Goal: Task Accomplishment & Management: Use online tool/utility

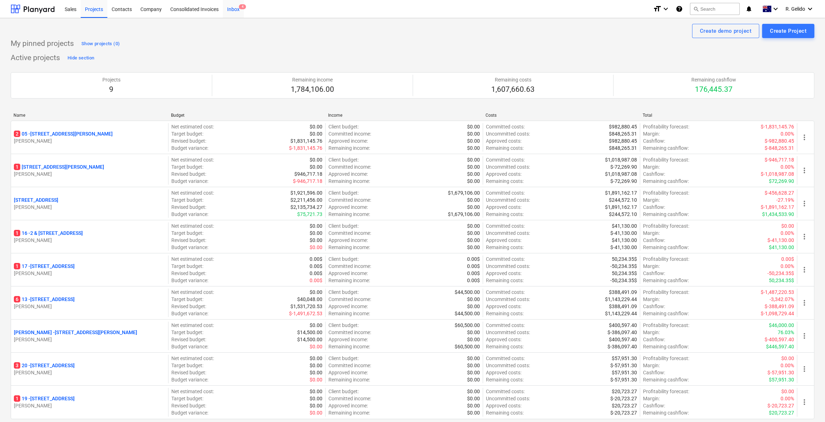
click at [228, 7] on div "Inbox 4" at bounding box center [233, 9] width 21 height 18
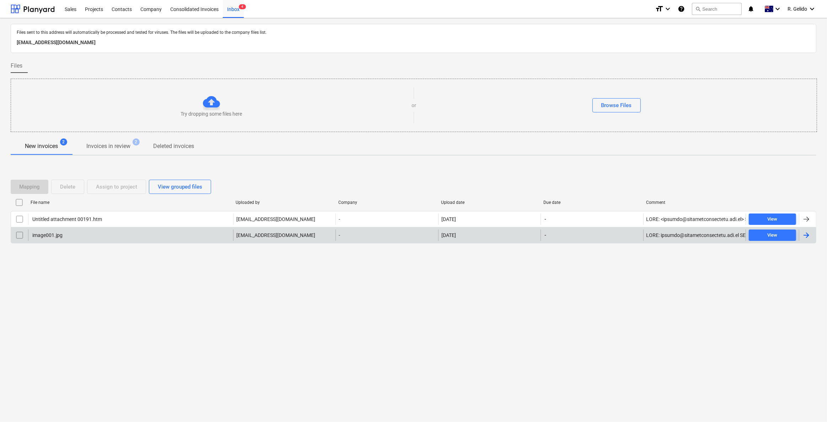
click at [87, 234] on div "image001.jpg" at bounding box center [130, 234] width 205 height 11
click at [15, 235] on input "checkbox" at bounding box center [19, 234] width 11 height 11
click at [71, 185] on div "Delete" at bounding box center [67, 186] width 15 height 9
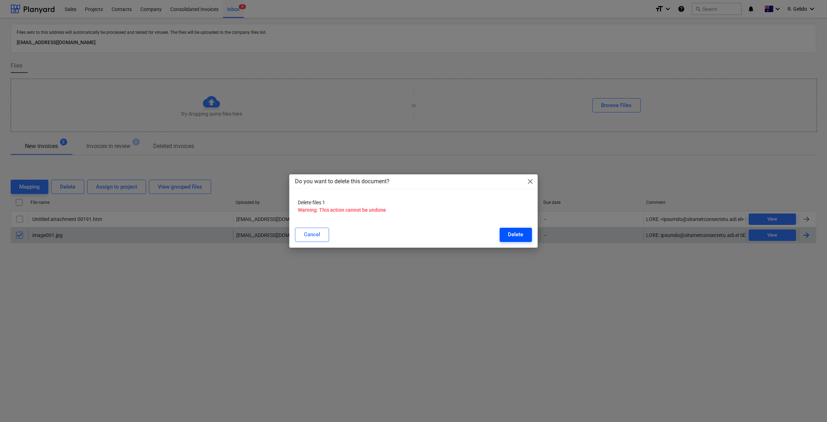
click at [505, 240] on button "Delete" at bounding box center [516, 235] width 32 height 14
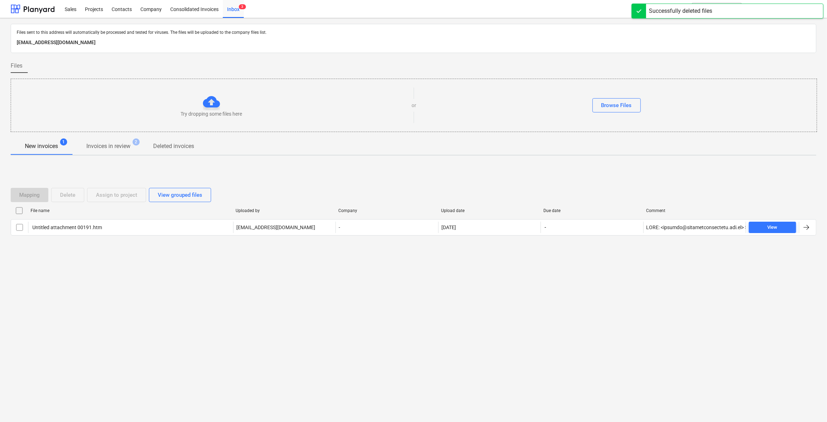
click at [189, 293] on div "Files sent to this address will automatically be processed and tested for virus…" at bounding box center [413, 219] width 827 height 403
click at [91, 5] on div "Projects" at bounding box center [94, 9] width 27 height 18
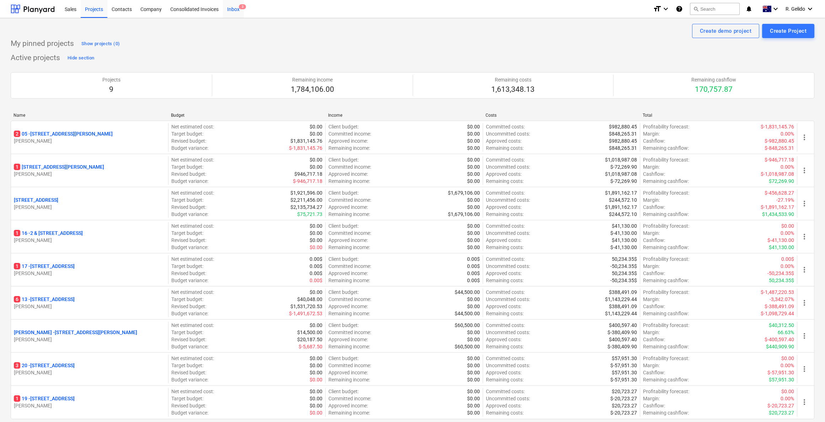
click at [237, 7] on div "Inbox 3" at bounding box center [233, 9] width 21 height 18
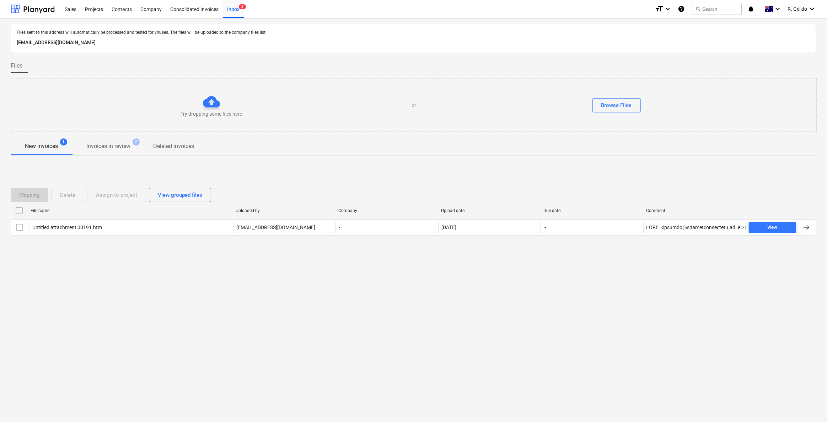
click at [79, 41] on p "[EMAIL_ADDRESS][DOMAIN_NAME]" at bounding box center [414, 42] width 794 height 9
copy p "[EMAIL_ADDRESS][DOMAIN_NAME]"
click at [175, 6] on div "Consolidated Invoices" at bounding box center [194, 9] width 57 height 18
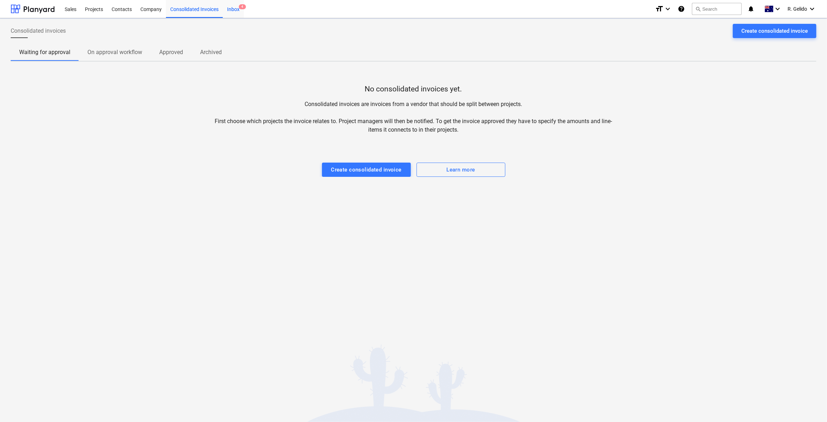
click at [235, 6] on div "Inbox 4" at bounding box center [233, 9] width 21 height 18
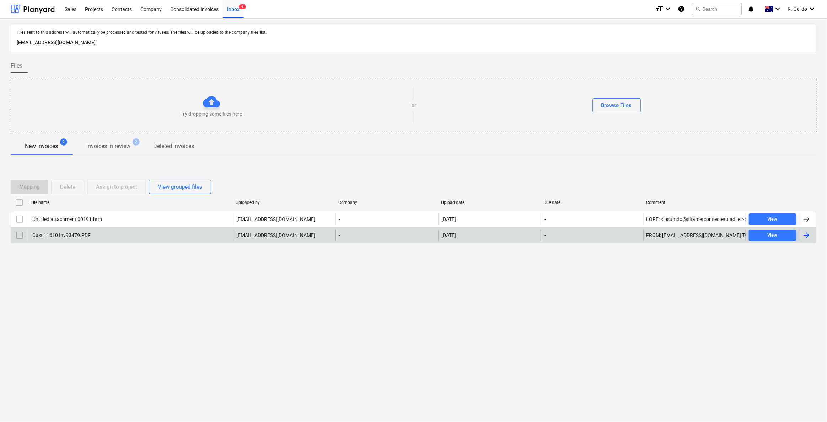
click at [121, 238] on div "Cust 11610 Inv93479.PDF" at bounding box center [130, 234] width 205 height 11
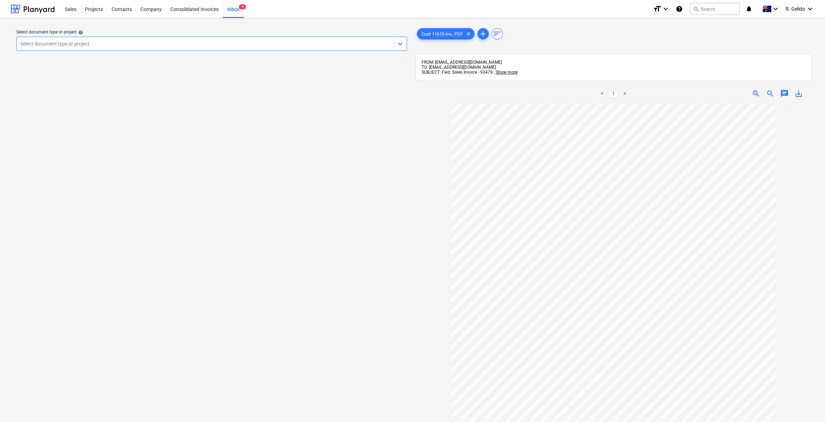
click at [240, 40] on div at bounding box center [205, 43] width 370 height 7
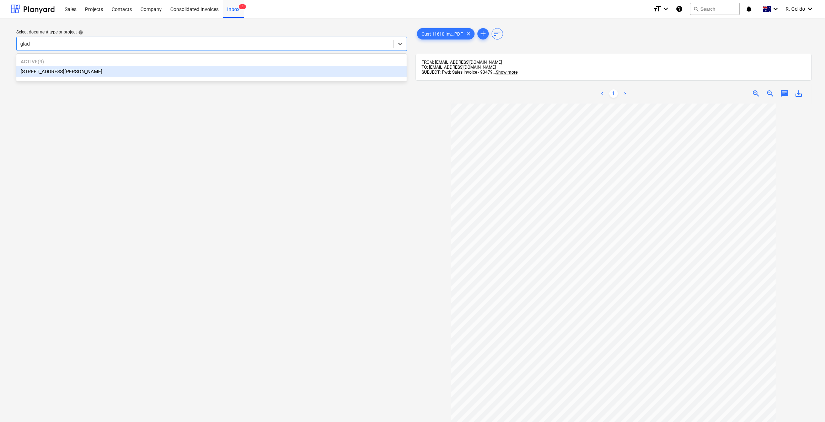
type input "glade"
click at [81, 76] on div "[STREET_ADDRESS][PERSON_NAME]" at bounding box center [211, 71] width 390 height 11
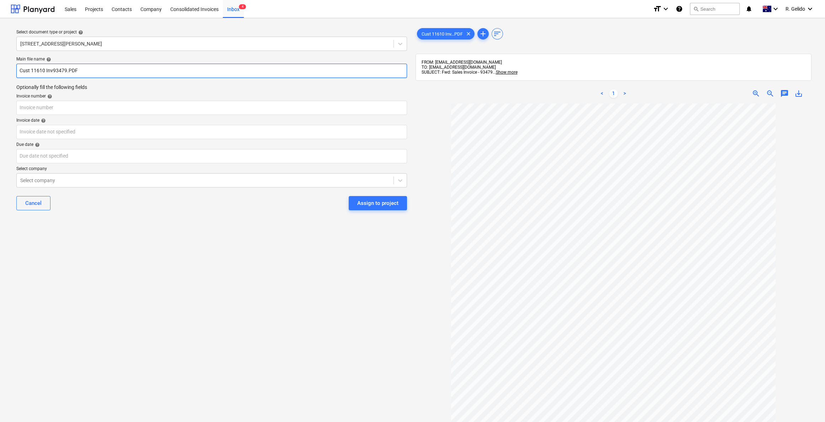
drag, startPoint x: 44, startPoint y: 69, endPoint x: 0, endPoint y: 70, distance: 43.7
click at [0, 70] on div "Select document type or project help 8 Chapman Street, Gladesville Main file na…" at bounding box center [412, 266] width 825 height 496
type input "[PERSON_NAME] Inv93479.PDF"
click at [59, 106] on input "text" at bounding box center [211, 108] width 391 height 14
type input "93479"
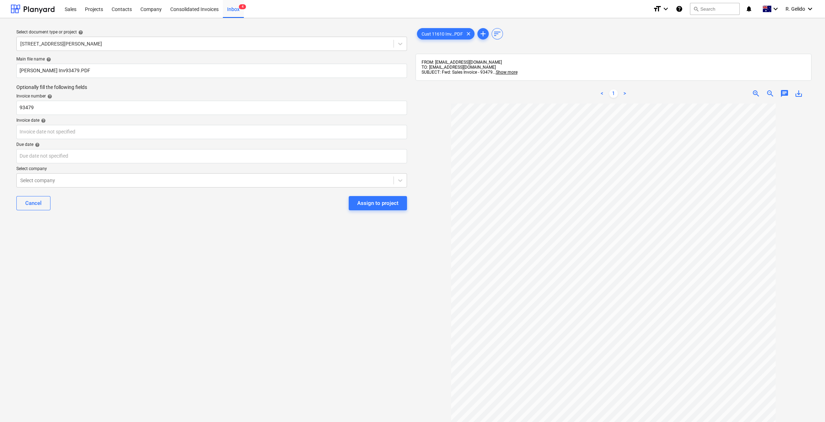
click at [121, 221] on div "Select document type or project help 8 Chapman Street, Gladesville Main file na…" at bounding box center [212, 266] width 402 height 484
click at [65, 129] on body "Sales Projects Contacts Company Consolidated Invoices Inbox 4 format_size keybo…" at bounding box center [412, 211] width 825 height 422
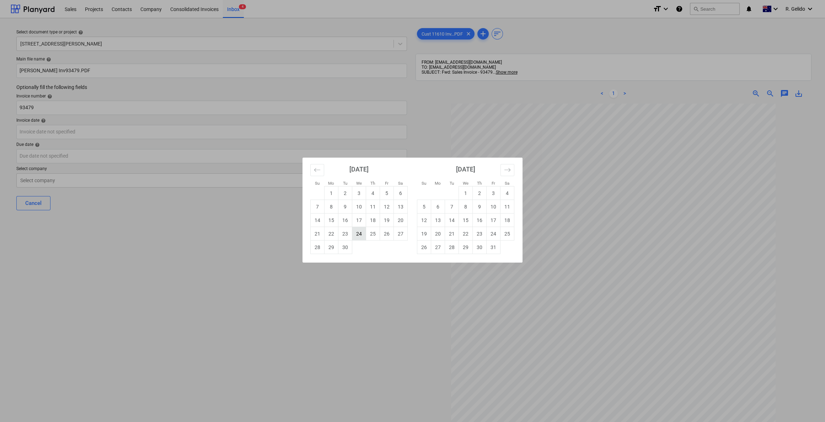
click at [356, 240] on td "24" at bounding box center [359, 234] width 14 height 14
type input "24 Sep 2025"
click at [148, 155] on body "Sales Projects Contacts Company Consolidated Invoices Inbox 4 format_size keybo…" at bounding box center [412, 211] width 825 height 422
click at [495, 246] on td "31" at bounding box center [494, 247] width 14 height 14
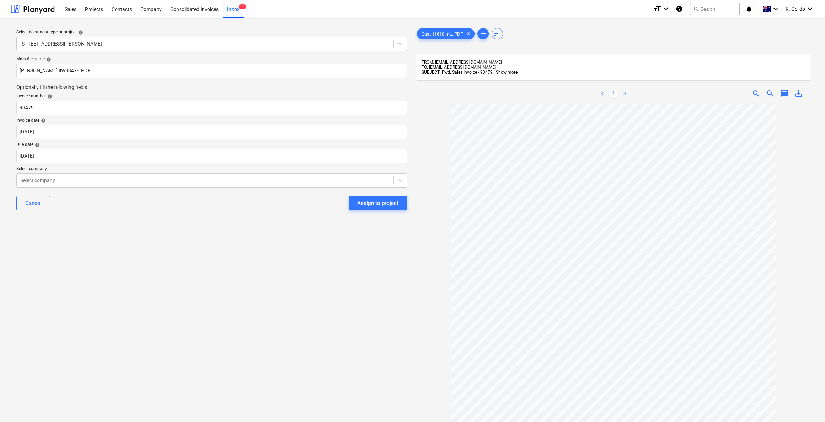
click at [214, 253] on div "Select document type or project help 8 Chapman Street, Gladesville Main file na…" at bounding box center [212, 266] width 402 height 484
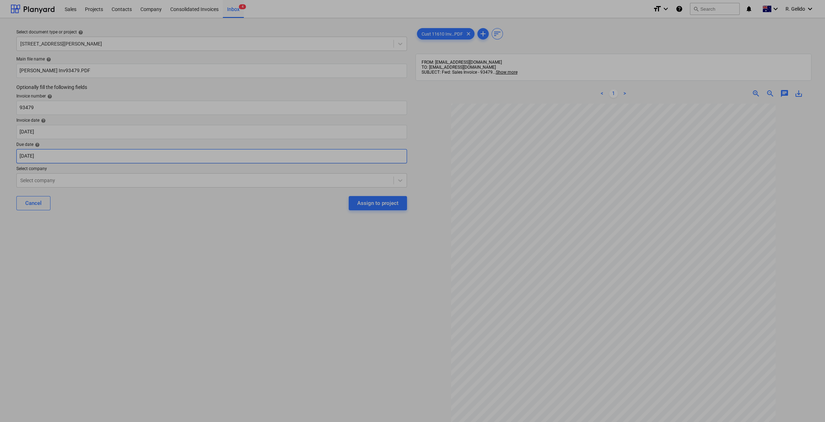
click at [148, 155] on body "Sales Projects Contacts Company Consolidated Invoices Inbox 4 format_size keybo…" at bounding box center [412, 211] width 825 height 422
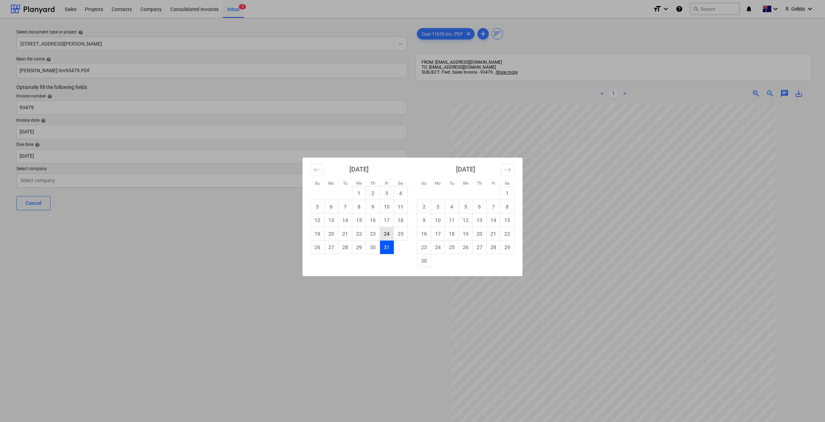
click at [388, 229] on td "24" at bounding box center [387, 234] width 14 height 14
type input "24 Oct 2025"
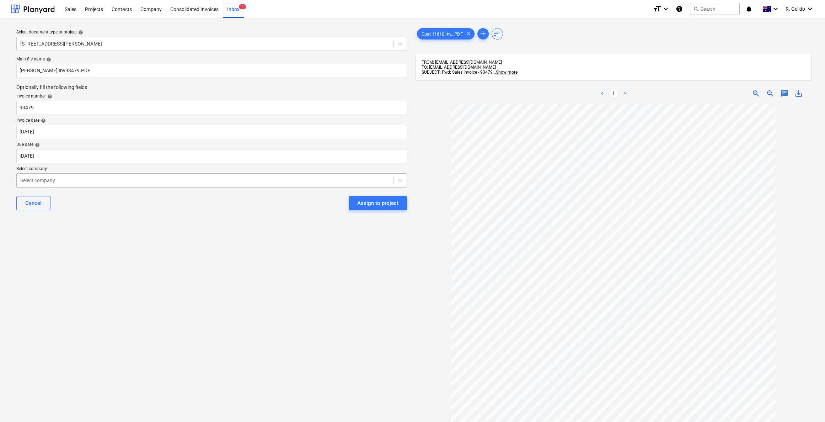
click at [129, 182] on div at bounding box center [205, 180] width 370 height 7
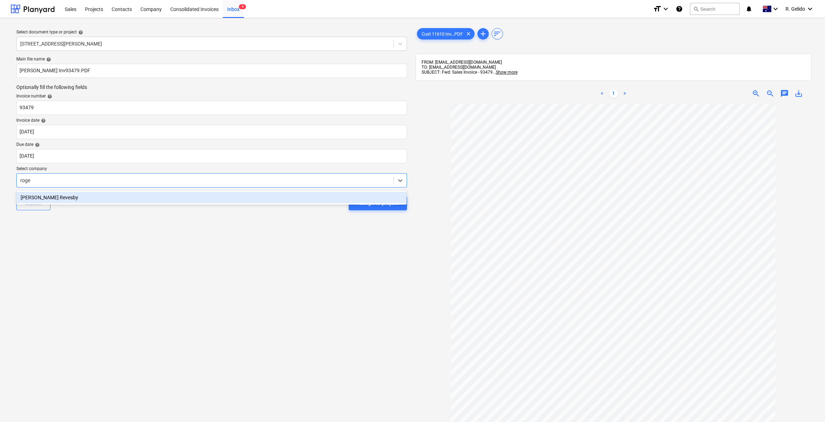
type input "roger"
click at [146, 199] on div "Rogers Revesby" at bounding box center [211, 197] width 390 height 11
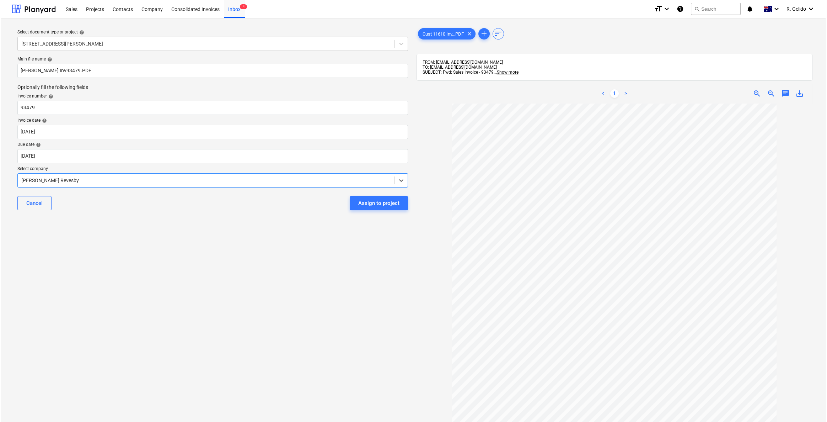
scroll to position [0, 0]
click at [372, 276] on div "Select document type or project help 8 Chapman Street, Gladesville Main file na…" at bounding box center [212, 266] width 402 height 484
click at [390, 204] on div "Assign to project" at bounding box center [377, 202] width 41 height 9
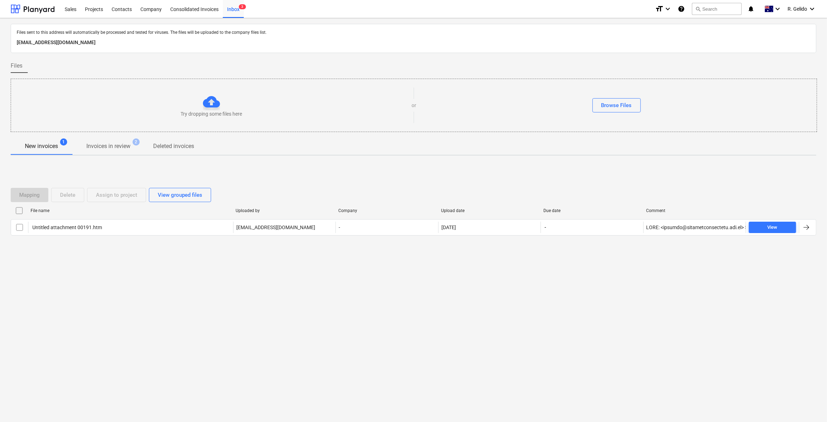
click at [270, 316] on div "Files sent to this address will automatically be processed and tested for virus…" at bounding box center [413, 219] width 827 height 403
click at [387, 339] on div "Files sent to this address will automatically be processed and tested for virus…" at bounding box center [413, 219] width 827 height 403
click at [505, 362] on div "Files sent to this address will automatically be processed and tested for virus…" at bounding box center [413, 219] width 827 height 403
click at [346, 409] on div "Files sent to this address will automatically be processed and tested for virus…" at bounding box center [413, 219] width 827 height 403
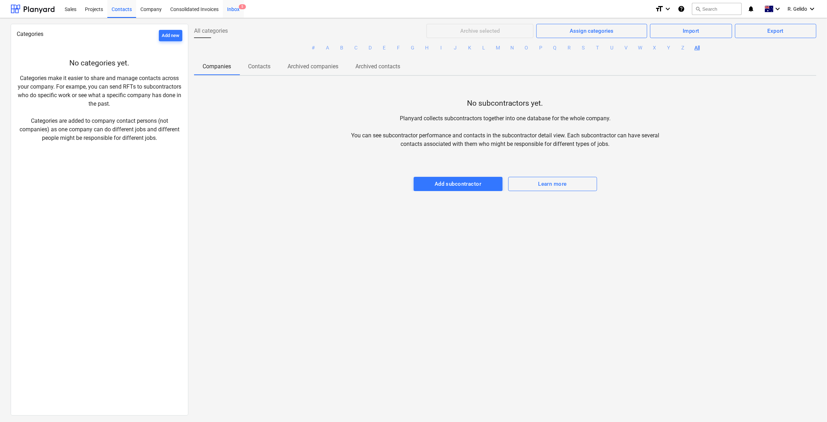
click at [239, 12] on div "Inbox 5" at bounding box center [233, 9] width 21 height 18
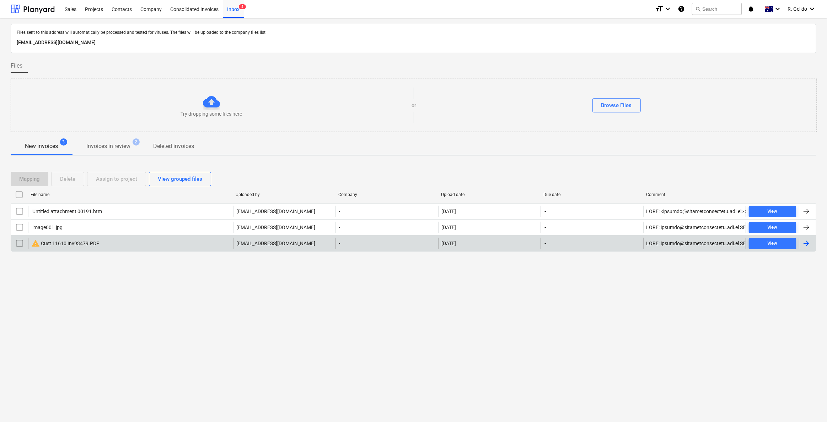
click at [117, 243] on div "warning Cust 11610 Inv93479.PDF" at bounding box center [130, 242] width 205 height 11
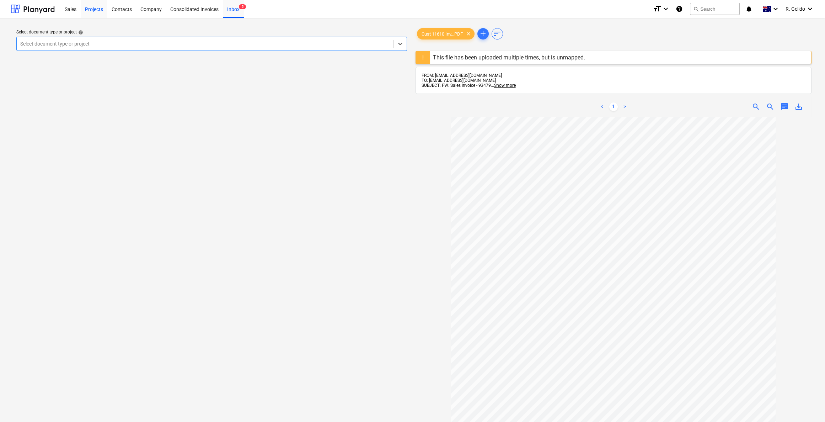
click at [94, 11] on div "Projects" at bounding box center [94, 9] width 27 height 18
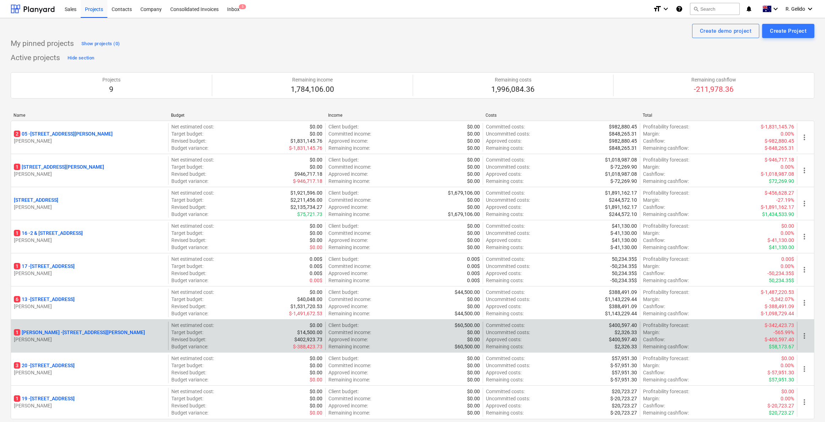
click at [75, 331] on p "[STREET_ADDRESS][PERSON_NAME][PERSON_NAME]" at bounding box center [79, 331] width 131 height 7
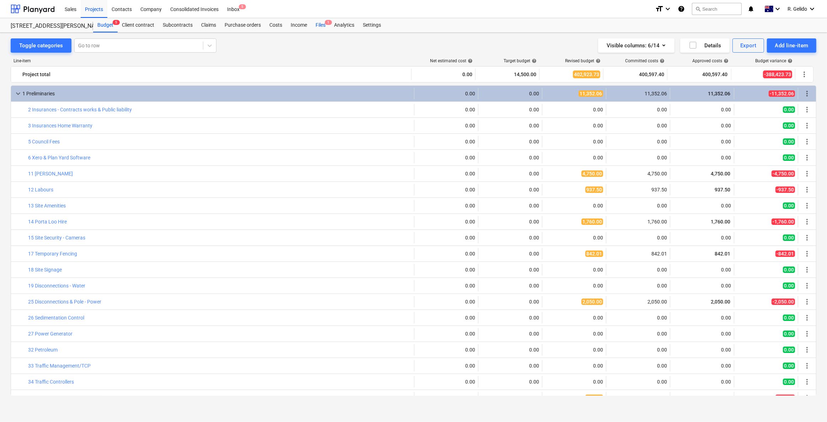
click at [320, 24] on div "Files 1" at bounding box center [320, 25] width 18 height 14
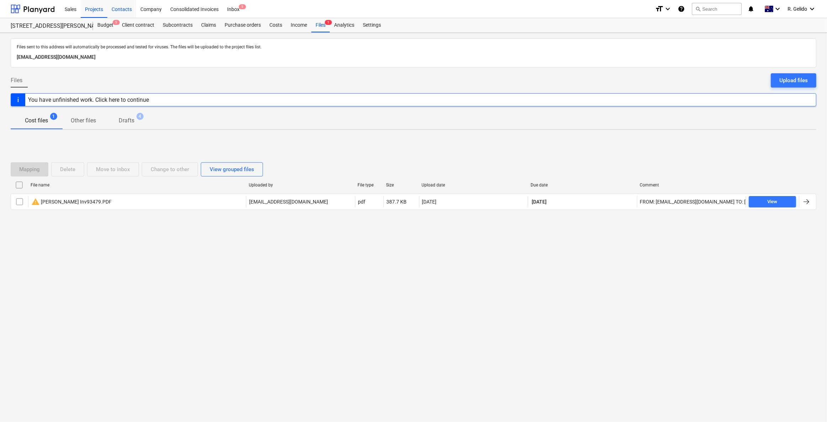
click at [117, 9] on div "Contacts" at bounding box center [121, 9] width 29 height 18
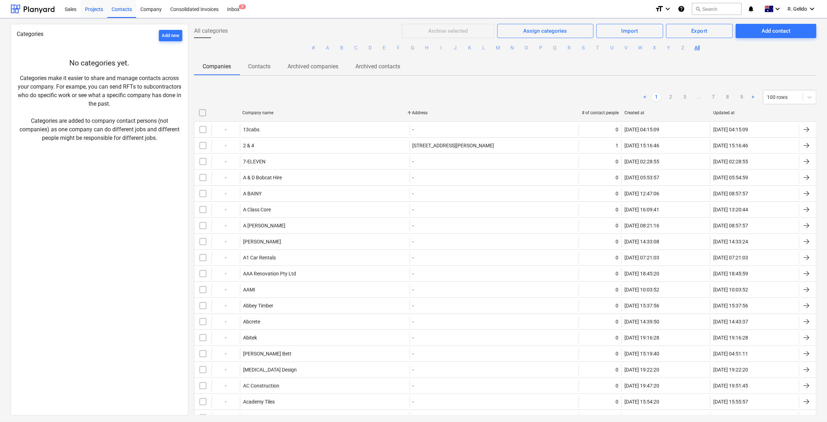
click at [101, 7] on div "Projects" at bounding box center [94, 9] width 27 height 18
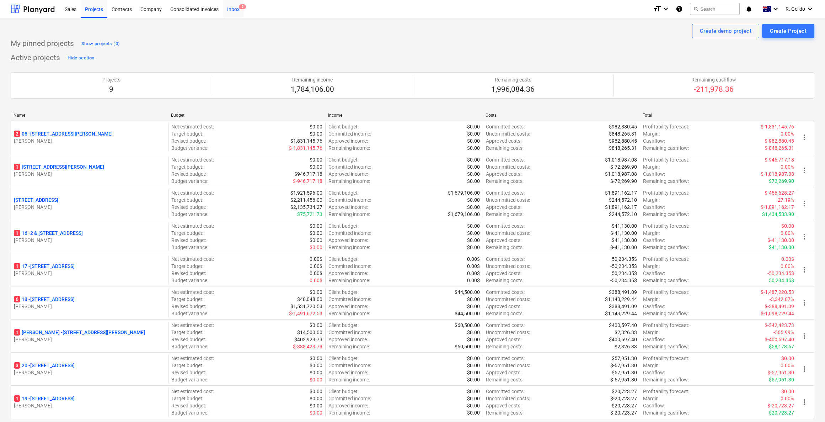
click at [236, 11] on div "Inbox 5" at bounding box center [233, 9] width 21 height 18
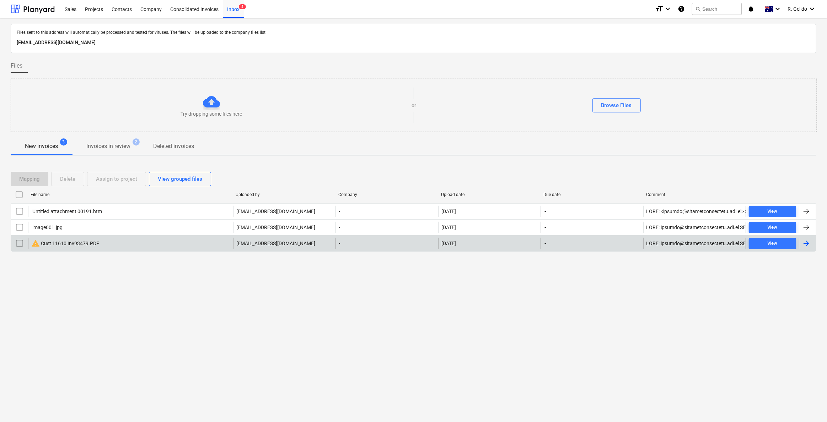
click at [16, 240] on input "checkbox" at bounding box center [19, 242] width 11 height 11
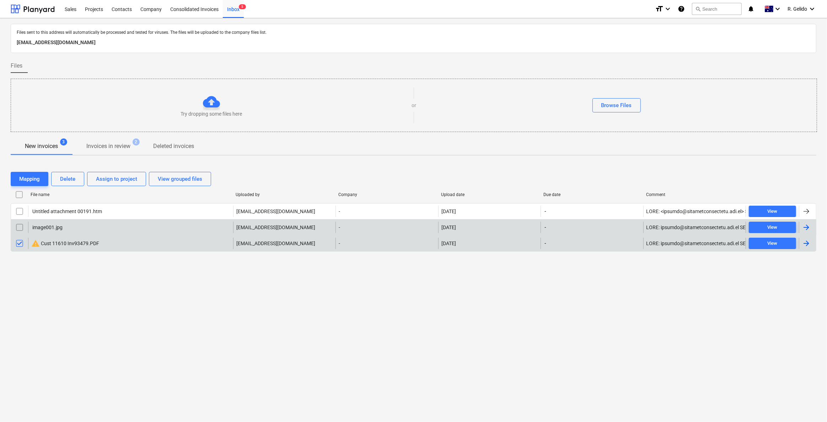
click at [17, 225] on input "checkbox" at bounding box center [19, 226] width 11 height 11
click at [71, 180] on div "Delete" at bounding box center [67, 178] width 15 height 9
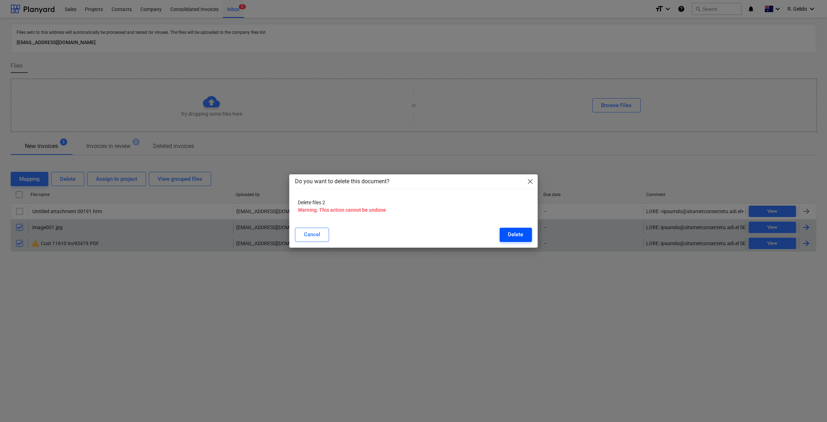
click at [508, 241] on button "Delete" at bounding box center [516, 235] width 32 height 14
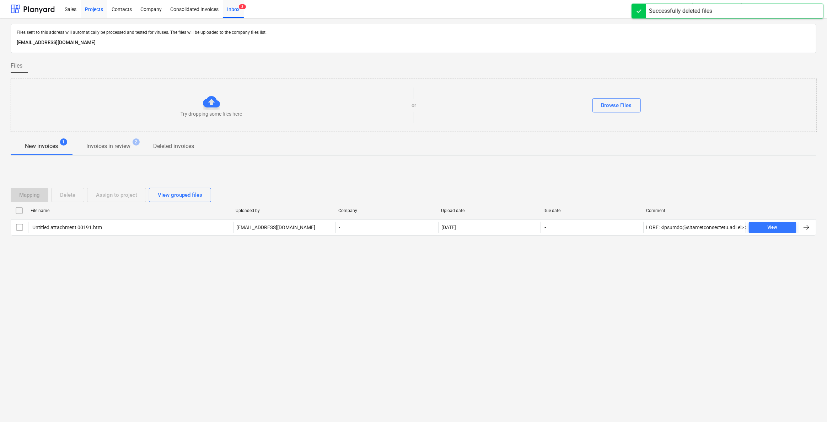
click at [94, 4] on div "Projects" at bounding box center [94, 9] width 27 height 18
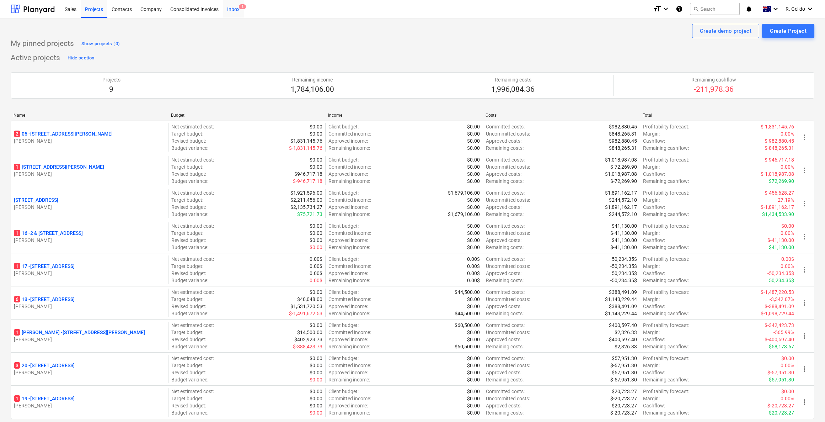
click at [234, 9] on div "Inbox 3" at bounding box center [233, 9] width 21 height 18
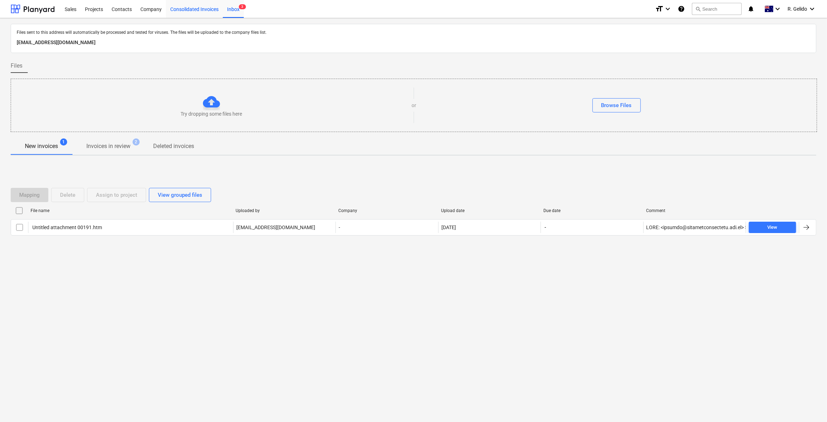
click at [187, 7] on div "Consolidated Invoices" at bounding box center [194, 9] width 57 height 18
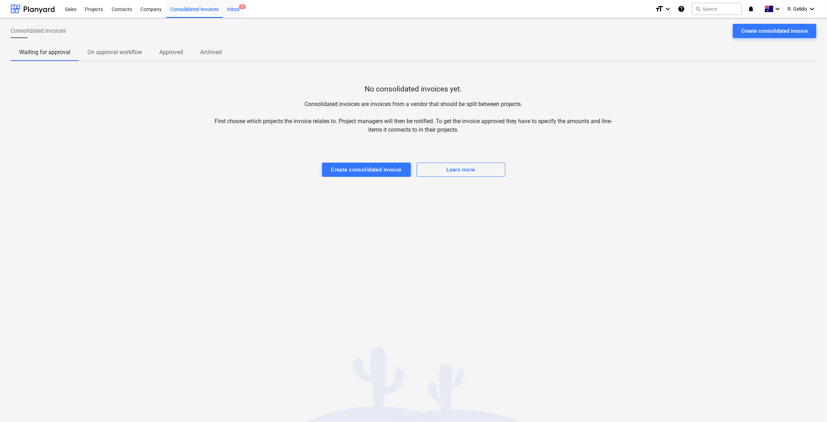
click at [232, 11] on div "Inbox 3" at bounding box center [233, 9] width 21 height 18
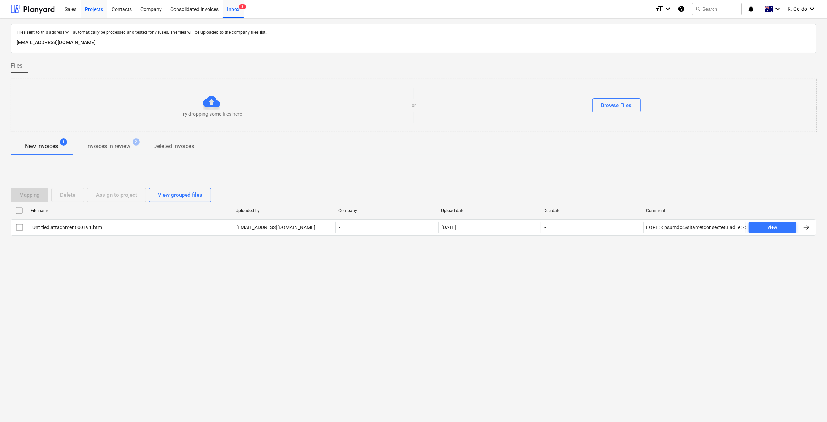
click at [90, 11] on div "Projects" at bounding box center [94, 9] width 27 height 18
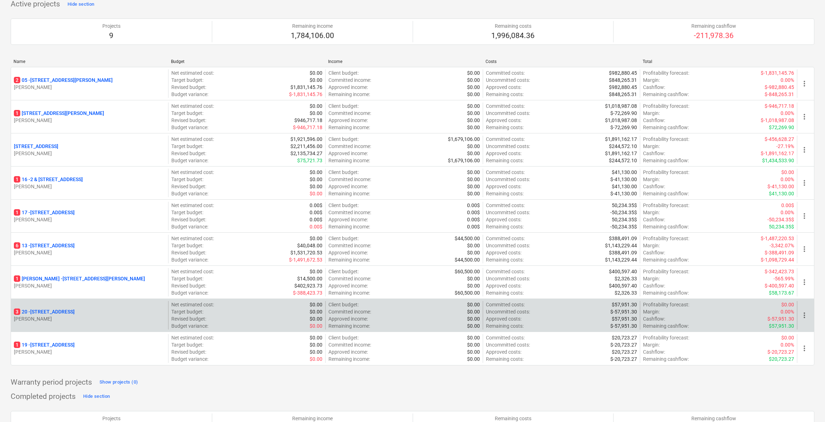
scroll to position [107, 0]
